Goal: Task Accomplishment & Management: Manage account settings

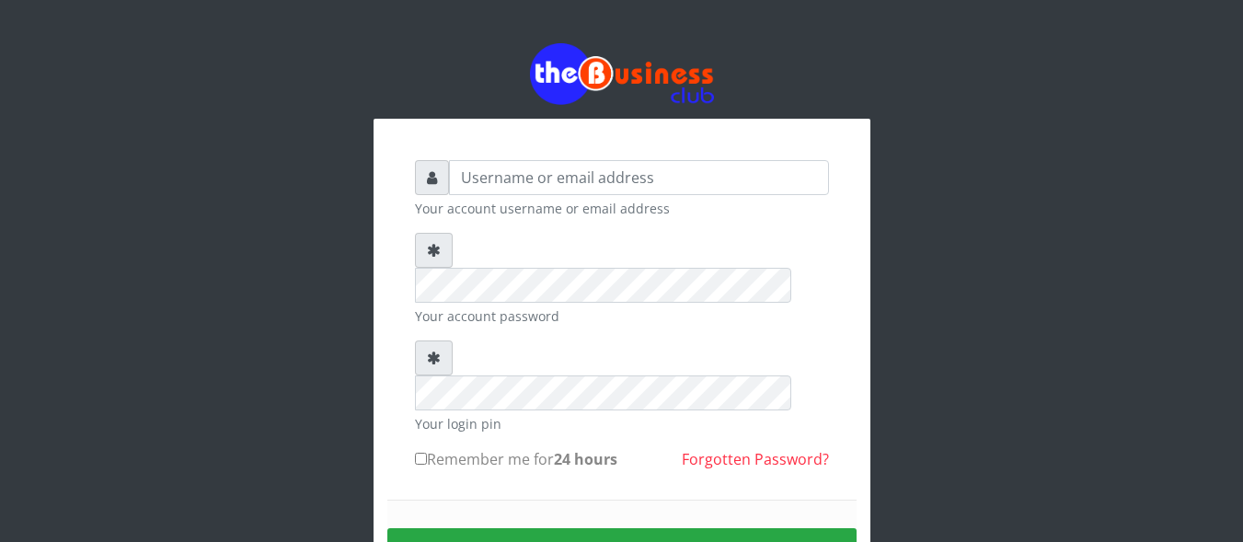
scroll to position [112, 0]
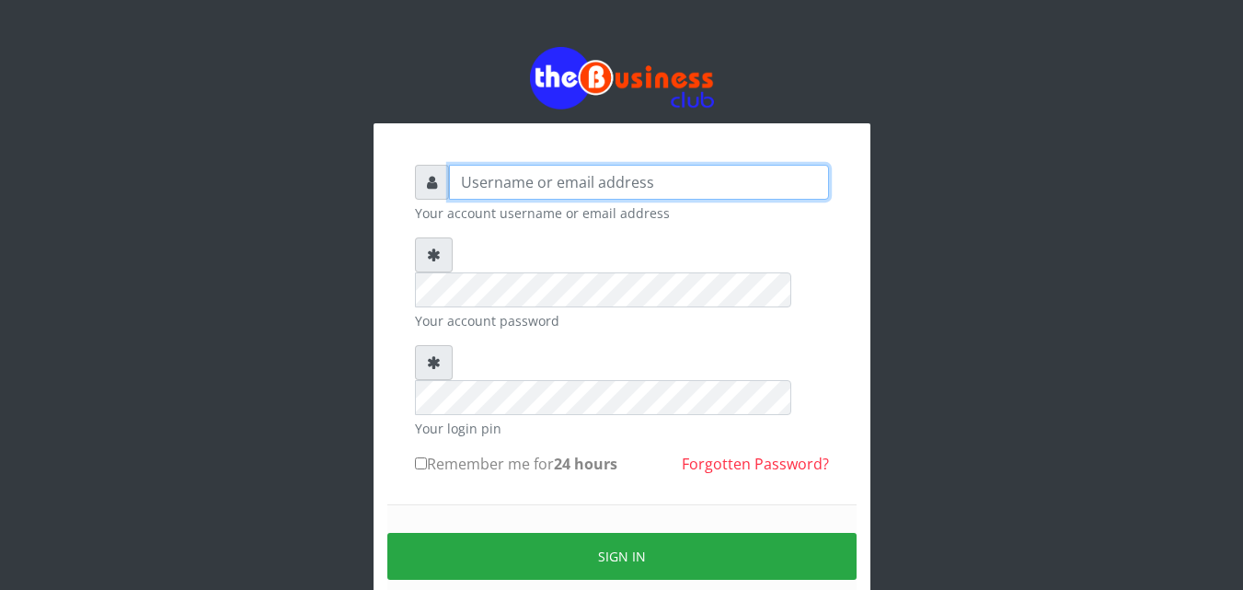
click at [571, 184] on input "text" at bounding box center [639, 182] width 380 height 35
type input "samueloyewole466@gmail.com"
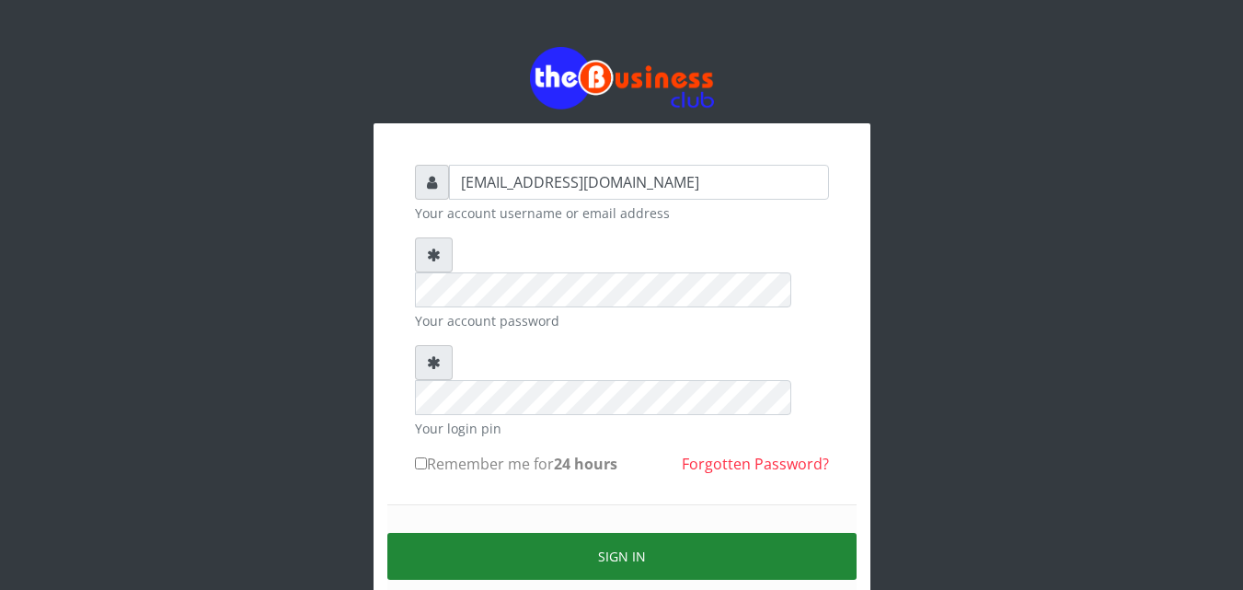
click at [565, 533] on button "Sign in" at bounding box center [621, 556] width 469 height 47
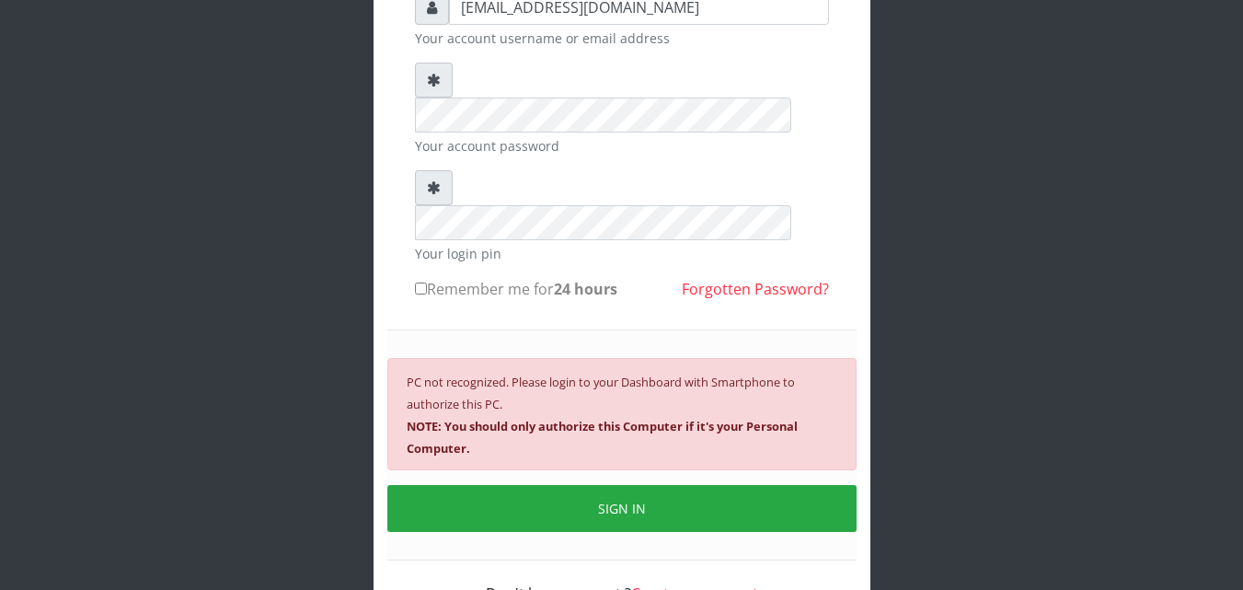
scroll to position [183, 0]
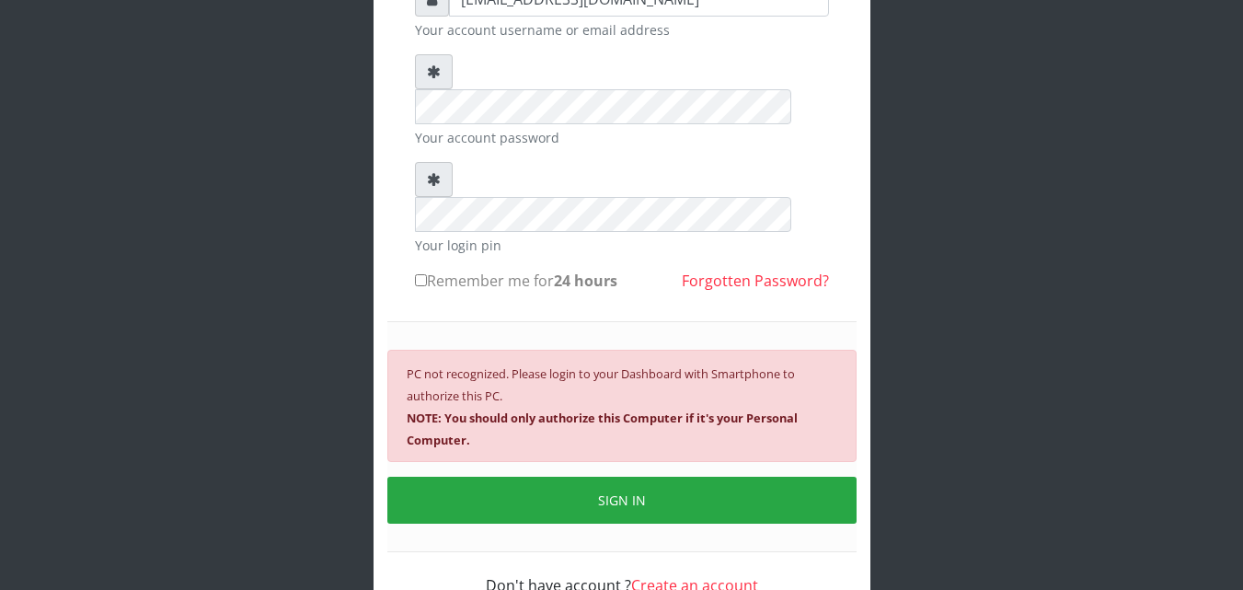
click at [550, 350] on div "PC not recognized. Please login to your Dashboard with Smartphone to authorize …" at bounding box center [621, 406] width 469 height 112
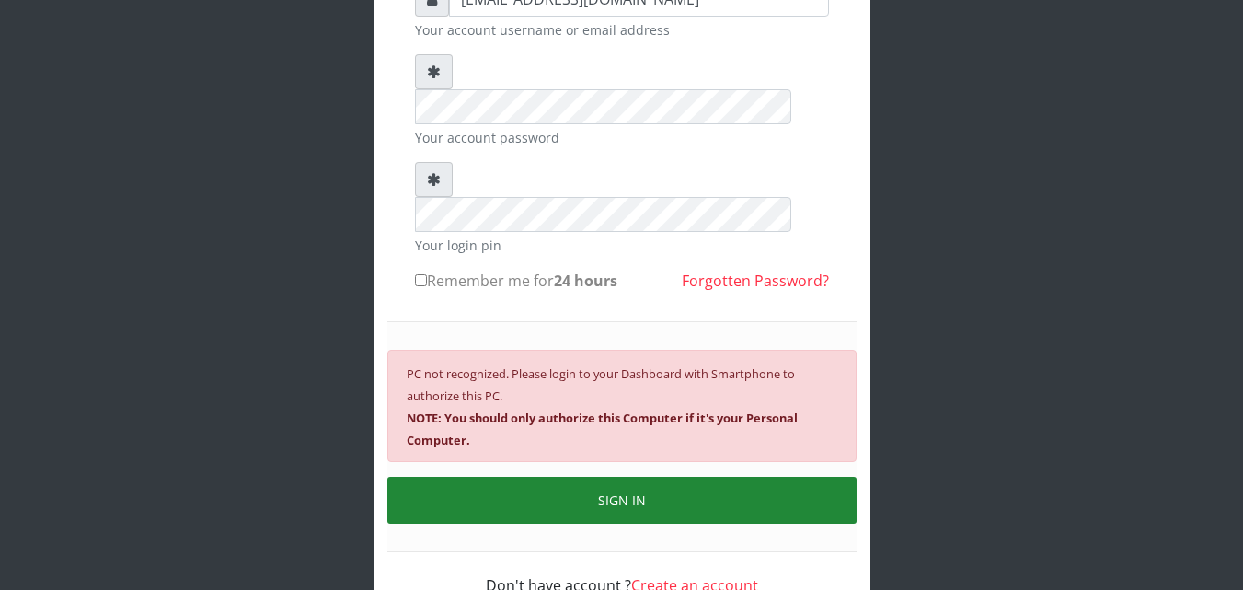
click at [551, 477] on button "SIGN IN" at bounding box center [621, 500] width 469 height 47
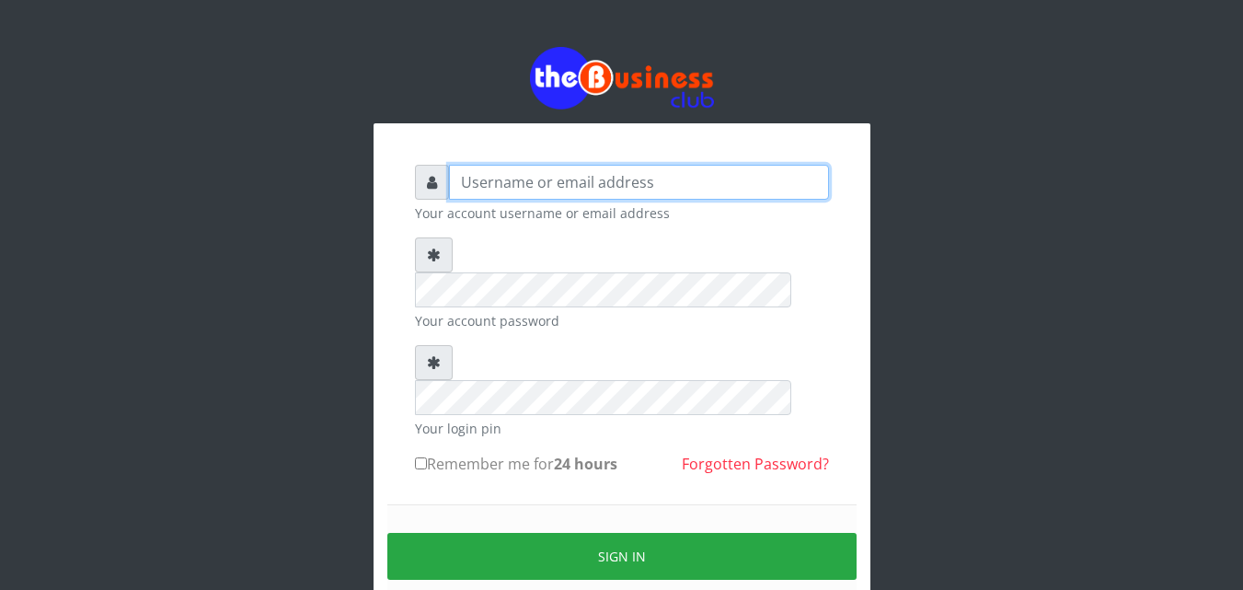
drag, startPoint x: 0, startPoint y: 0, endPoint x: 577, endPoint y: 186, distance: 606.0
click at [577, 186] on input "text" at bounding box center [639, 182] width 380 height 35
type input "[EMAIL_ADDRESS][DOMAIN_NAME]"
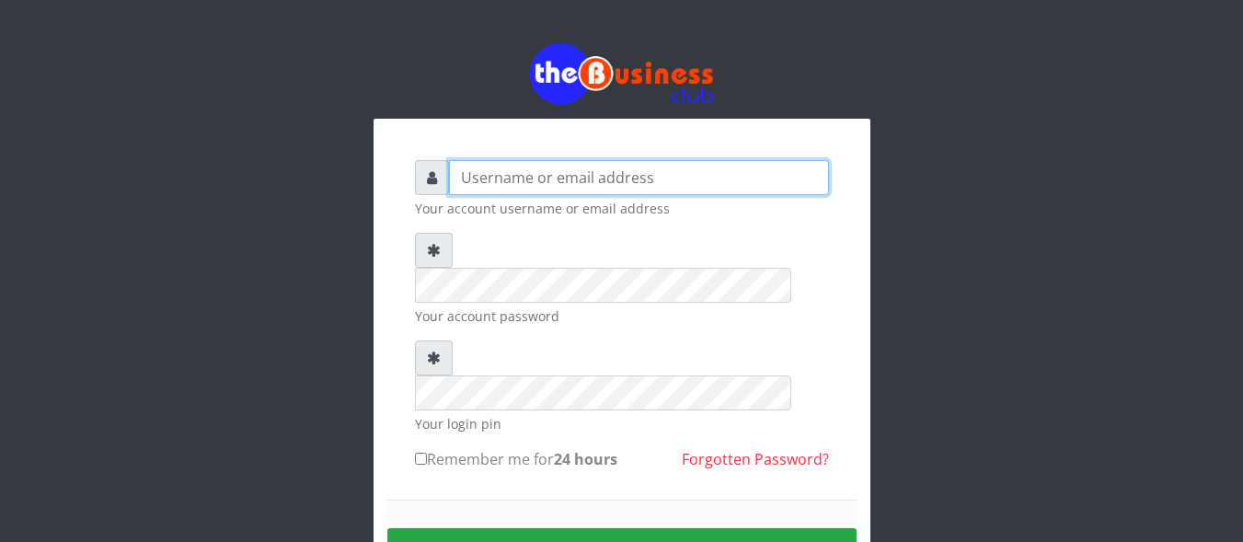
click at [742, 182] on input "text" at bounding box center [639, 177] width 380 height 35
type input "[EMAIL_ADDRESS][DOMAIN_NAME]"
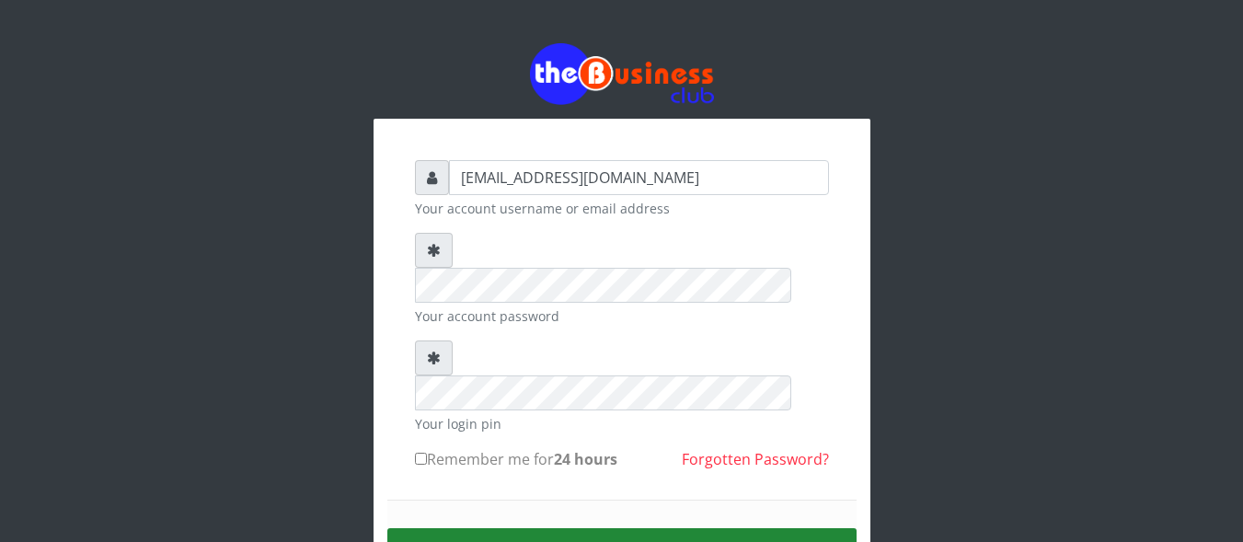
click at [610, 528] on button "Sign in" at bounding box center [621, 551] width 469 height 47
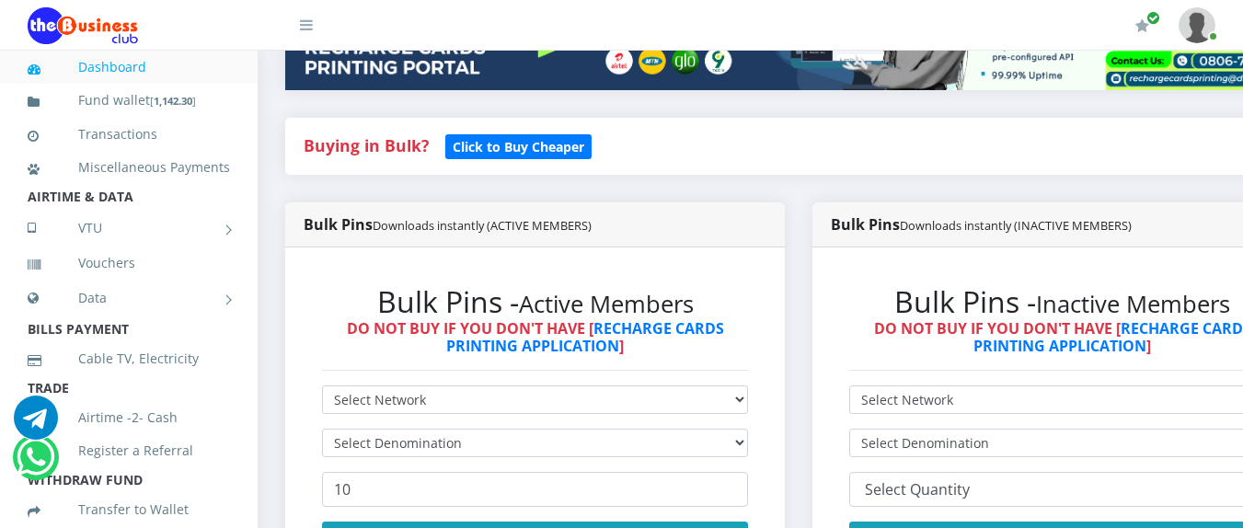
scroll to position [318, 0]
